Goal: Task Accomplishment & Management: Manage account settings

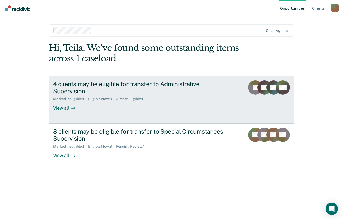
click at [55, 102] on div "View all" at bounding box center [67, 106] width 29 height 10
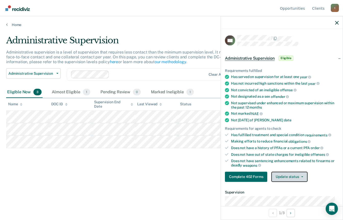
click at [281, 178] on button "Update status" at bounding box center [289, 177] width 36 height 10
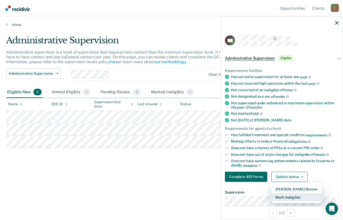
click at [282, 197] on button "Mark Ineligible" at bounding box center [296, 197] width 50 height 8
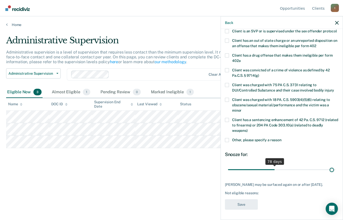
scroll to position [77, 0]
drag, startPoint x: 246, startPoint y: 166, endPoint x: 345, endPoint y: 169, distance: 99.5
type input "180"
click at [335, 169] on input "range" at bounding box center [282, 169] width 108 height 9
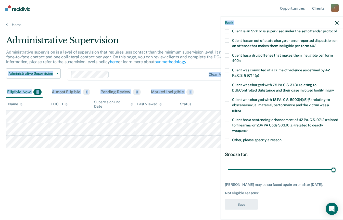
drag, startPoint x: 343, startPoint y: 90, endPoint x: 345, endPoint y: 65, distance: 24.9
click at [343, 65] on html "Looks like you’re using Internet Explorer 11. For faster loading and a better e…" at bounding box center [171, 110] width 343 height 220
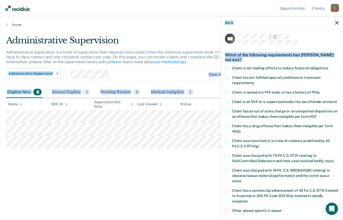
scroll to position [0, 0]
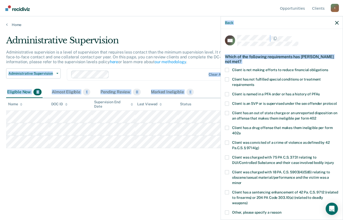
click at [226, 194] on span at bounding box center [227, 192] width 4 height 4
click at [248, 201] on input "Client has a sentencing enhancement of 42 Pa. C.S. 9712 (related to firearms) o…" at bounding box center [248, 201] width 0 height 0
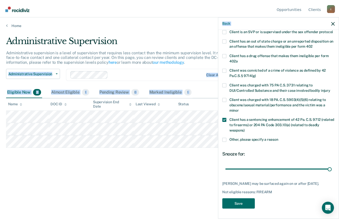
scroll to position [77, 0]
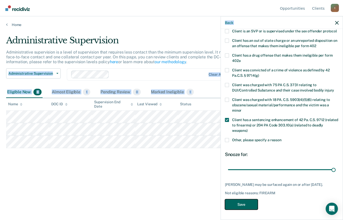
click at [243, 205] on button "Save" at bounding box center [241, 204] width 33 height 10
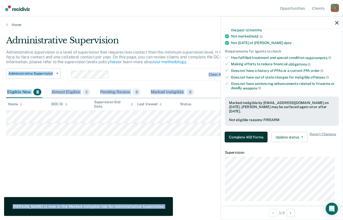
click at [257, 138] on button "Complete 402 Forms" at bounding box center [246, 137] width 42 height 10
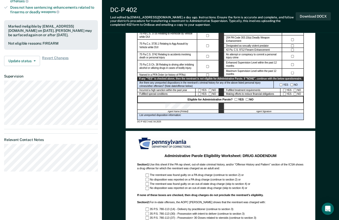
scroll to position [166, 0]
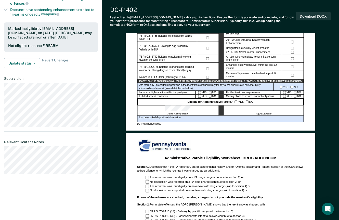
click at [257, 108] on div at bounding box center [264, 108] width 80 height 7
click at [315, 16] on button "Download DOCX" at bounding box center [313, 16] width 35 height 8
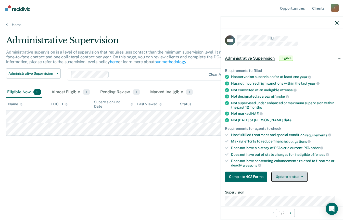
click at [292, 173] on button "Update status" at bounding box center [289, 177] width 36 height 10
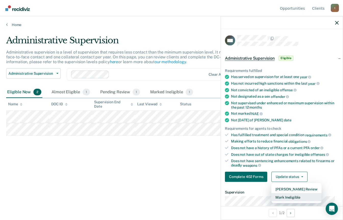
click at [296, 195] on button "Mark Ineligible" at bounding box center [296, 197] width 50 height 8
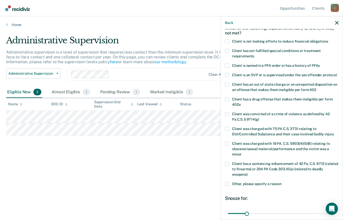
scroll to position [30, 0]
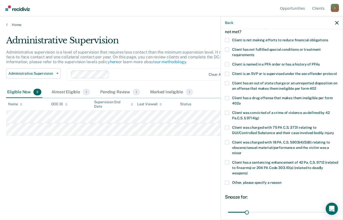
click at [226, 164] on span at bounding box center [227, 162] width 4 height 4
click at [248, 171] on input "Client has a sentencing enhancement of 42 Pa. C.S. 9712 (related to firearms) o…" at bounding box center [248, 171] width 0 height 0
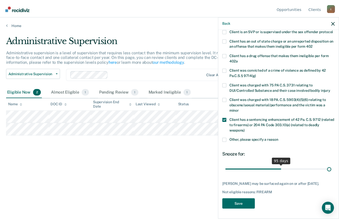
scroll to position [77, 0]
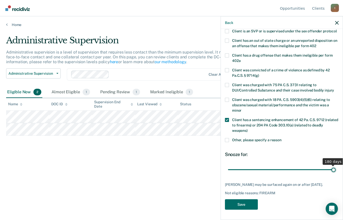
drag, startPoint x: 247, startPoint y: 164, endPoint x: 339, endPoint y: 172, distance: 92.6
type input "180"
click at [335, 172] on input "range" at bounding box center [282, 169] width 108 height 9
click at [246, 205] on button "Save" at bounding box center [241, 204] width 33 height 10
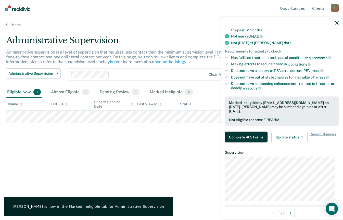
click at [258, 132] on button "Complete 402 Forms" at bounding box center [246, 137] width 42 height 10
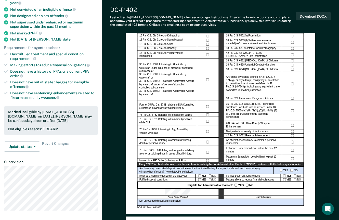
scroll to position [83, 0]
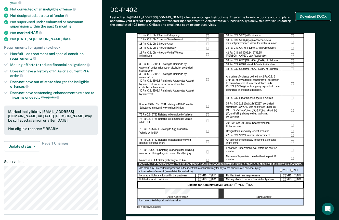
click at [307, 17] on button "Download DOCX" at bounding box center [313, 16] width 35 height 8
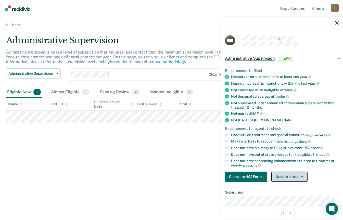
click at [288, 177] on button "Update status" at bounding box center [289, 177] width 36 height 10
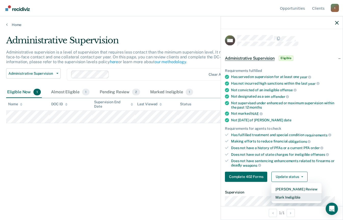
click at [285, 199] on button "Mark Ineligible" at bounding box center [296, 197] width 50 height 8
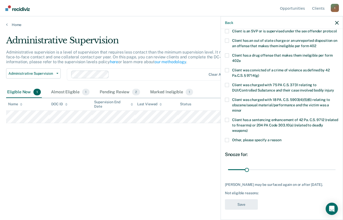
scroll to position [82, 0]
click at [227, 118] on span at bounding box center [227, 120] width 4 height 4
click at [248, 128] on input "Client has a sentencing enhancement of 42 Pa. C.S. 9712 (related to firearms) o…" at bounding box center [248, 128] width 0 height 0
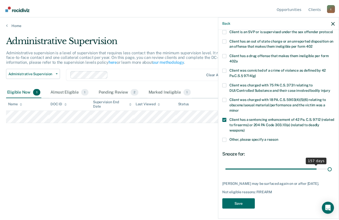
scroll to position [77, 0]
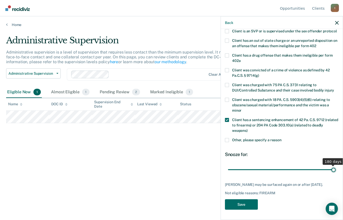
drag, startPoint x: 245, startPoint y: 167, endPoint x: 343, endPoint y: 167, distance: 98.1
type input "180"
click at [335, 167] on input "range" at bounding box center [282, 169] width 108 height 9
click at [249, 205] on button "Save" at bounding box center [241, 204] width 33 height 10
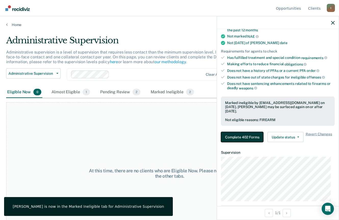
click at [252, 136] on button "Complete 402 Forms" at bounding box center [242, 137] width 42 height 10
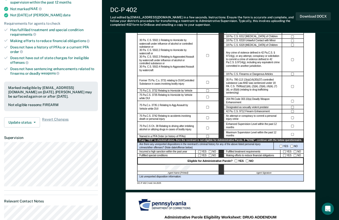
scroll to position [109, 0]
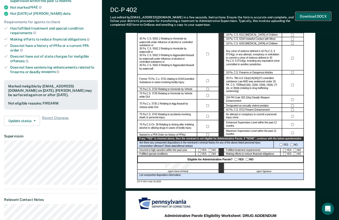
click at [311, 18] on button "Download DOCX" at bounding box center [313, 16] width 35 height 8
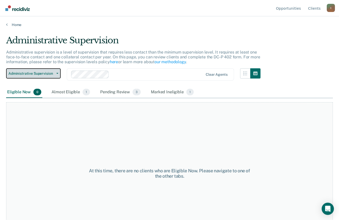
click at [56, 74] on button "Administrative Supervision" at bounding box center [33, 73] width 55 height 10
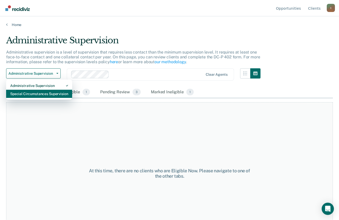
click at [44, 92] on div "Special Circumstances Supervision" at bounding box center [39, 94] width 58 height 8
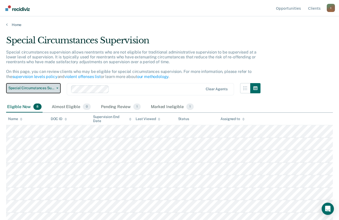
scroll to position [5, 0]
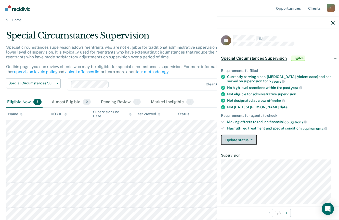
click at [245, 142] on button "Update status" at bounding box center [239, 140] width 36 height 10
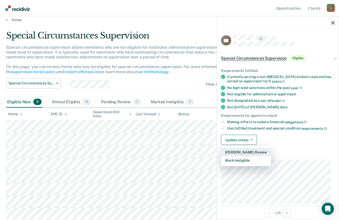
click at [252, 152] on button "[PERSON_NAME] Review" at bounding box center [246, 152] width 50 height 8
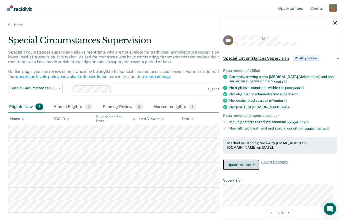
scroll to position [0, 0]
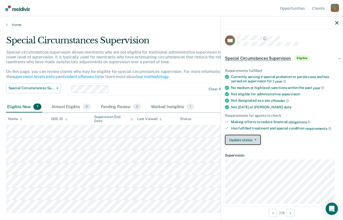
click at [255, 140] on button "Update status" at bounding box center [243, 140] width 36 height 10
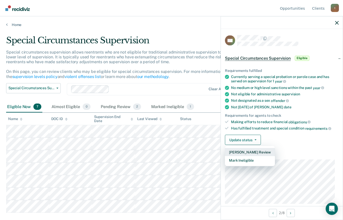
click at [248, 152] on button "[PERSON_NAME] Review" at bounding box center [250, 152] width 50 height 8
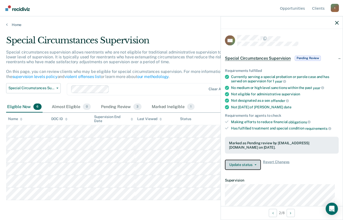
click at [255, 164] on icon "button" at bounding box center [255, 164] width 2 height 1
click at [304, 178] on dt "Supervision" at bounding box center [282, 180] width 114 height 4
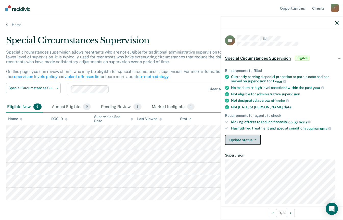
click at [255, 139] on icon "button" at bounding box center [255, 139] width 2 height 1
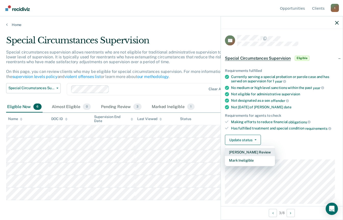
click at [247, 152] on button "[PERSON_NAME] Review" at bounding box center [250, 152] width 50 height 8
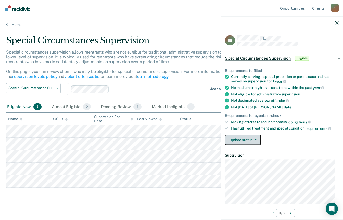
click at [254, 141] on button "Update status" at bounding box center [243, 140] width 36 height 10
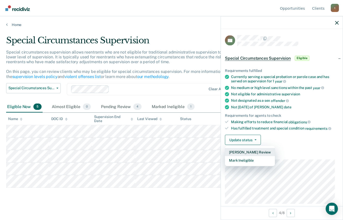
click at [254, 152] on button "[PERSON_NAME] Review" at bounding box center [250, 152] width 50 height 8
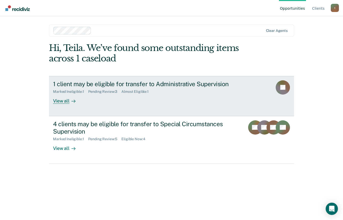
click at [59, 100] on div "View all" at bounding box center [67, 99] width 29 height 10
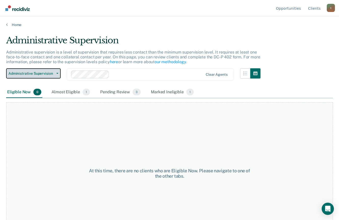
click at [57, 73] on icon "button" at bounding box center [57, 73] width 2 height 1
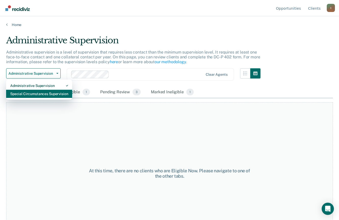
click at [60, 96] on div "Special Circumstances Supervision" at bounding box center [39, 94] width 58 height 8
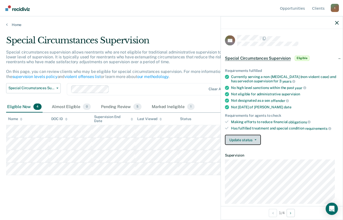
click at [253, 139] on span "button" at bounding box center [254, 139] width 4 height 1
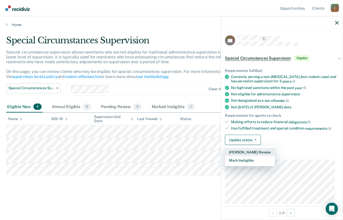
click at [251, 152] on button "[PERSON_NAME] Review" at bounding box center [250, 152] width 50 height 8
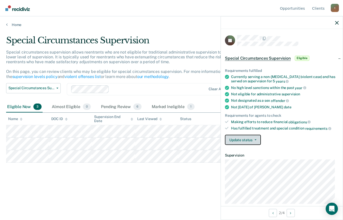
click at [257, 138] on button "Update status" at bounding box center [243, 140] width 36 height 10
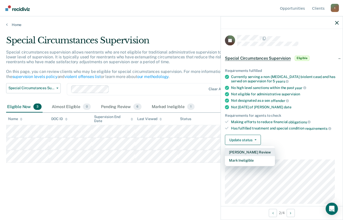
click at [254, 150] on button "[PERSON_NAME] Review" at bounding box center [250, 152] width 50 height 8
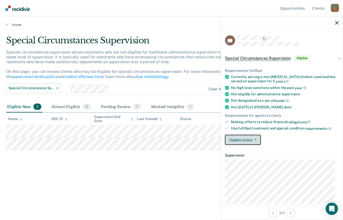
click at [257, 140] on button "Update status" at bounding box center [243, 140] width 36 height 10
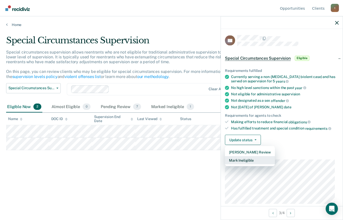
click at [245, 159] on button "Mark Ineligible" at bounding box center [250, 160] width 50 height 8
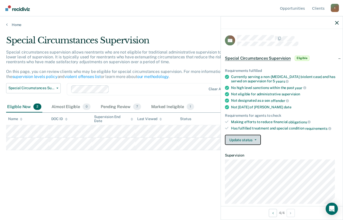
click at [252, 141] on button "Update status" at bounding box center [243, 140] width 36 height 10
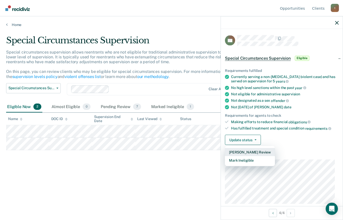
click at [250, 150] on button "[PERSON_NAME] Review" at bounding box center [250, 152] width 50 height 8
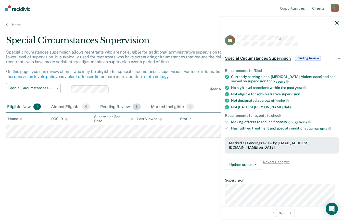
click at [120, 107] on div "Pending Review 8" at bounding box center [120, 106] width 43 height 11
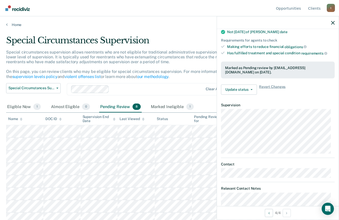
scroll to position [5, 0]
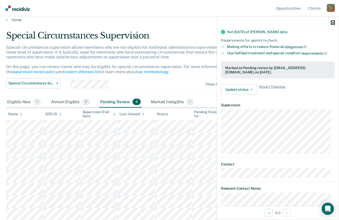
click at [332, 21] on icon "button" at bounding box center [333, 23] width 4 height 4
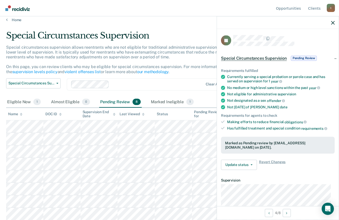
click at [333, 25] on div at bounding box center [278, 22] width 122 height 13
click at [332, 23] on icon "button" at bounding box center [333, 23] width 4 height 4
